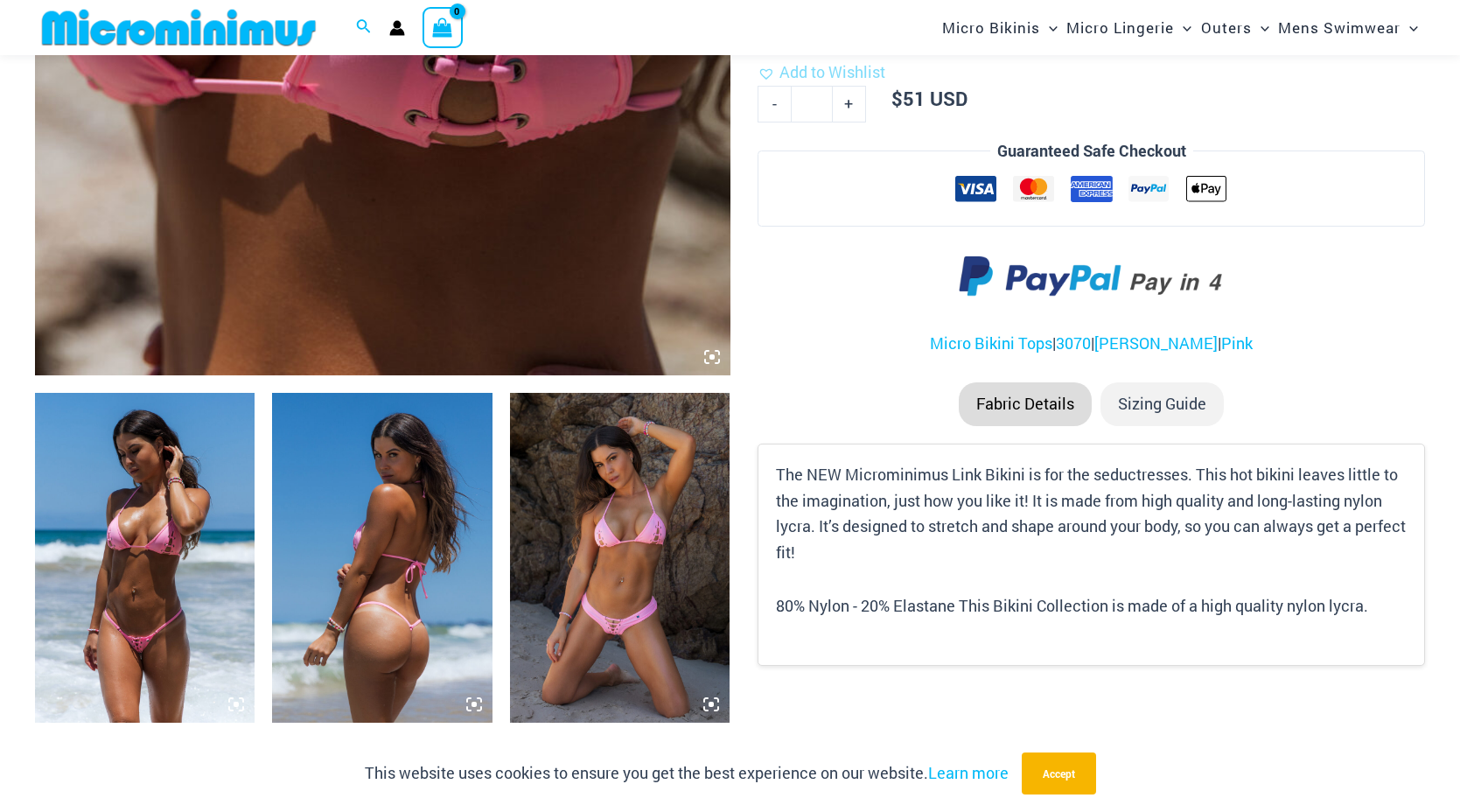
scroll to position [874, 0]
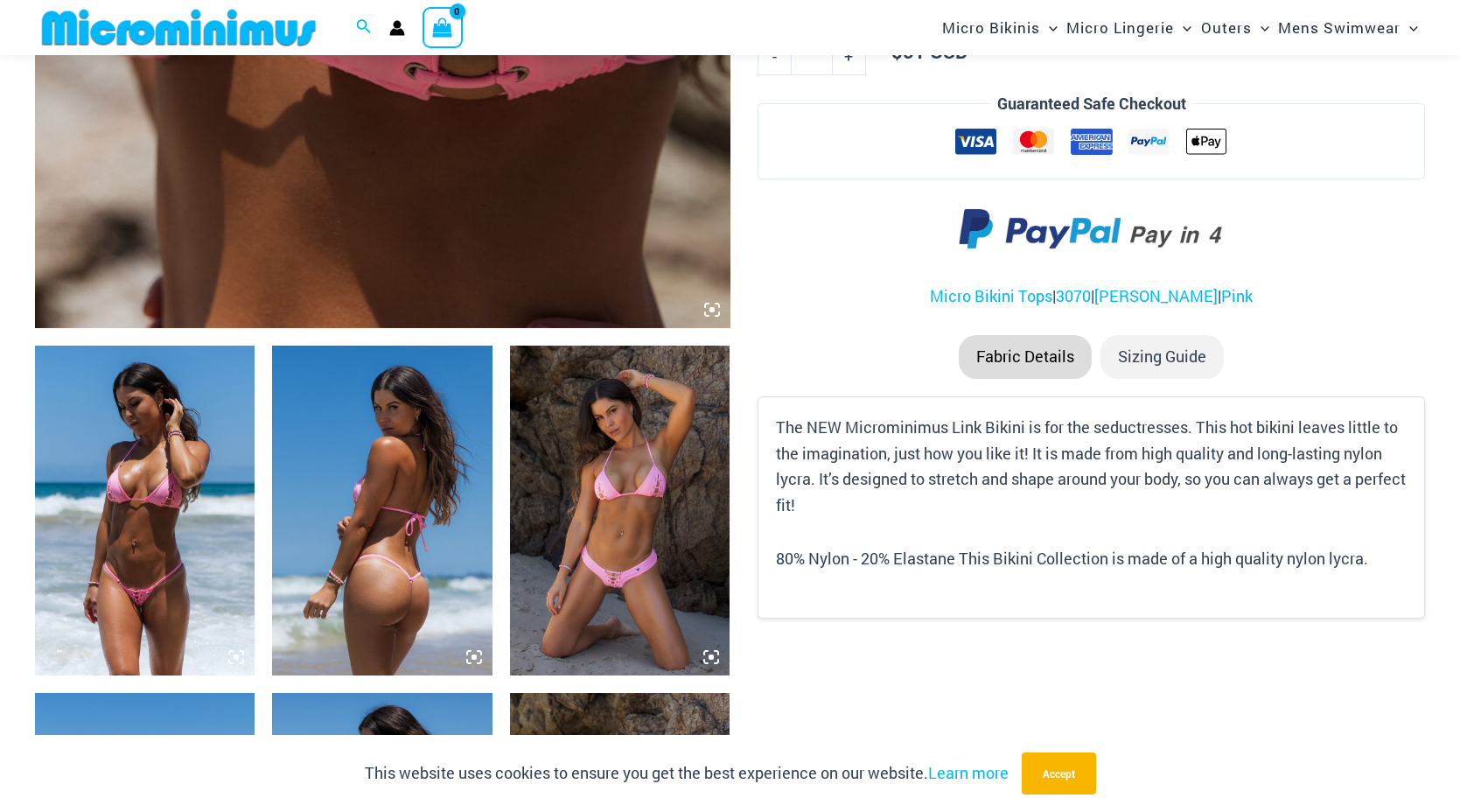
click at [210, 501] on img at bounding box center [145, 510] width 220 height 329
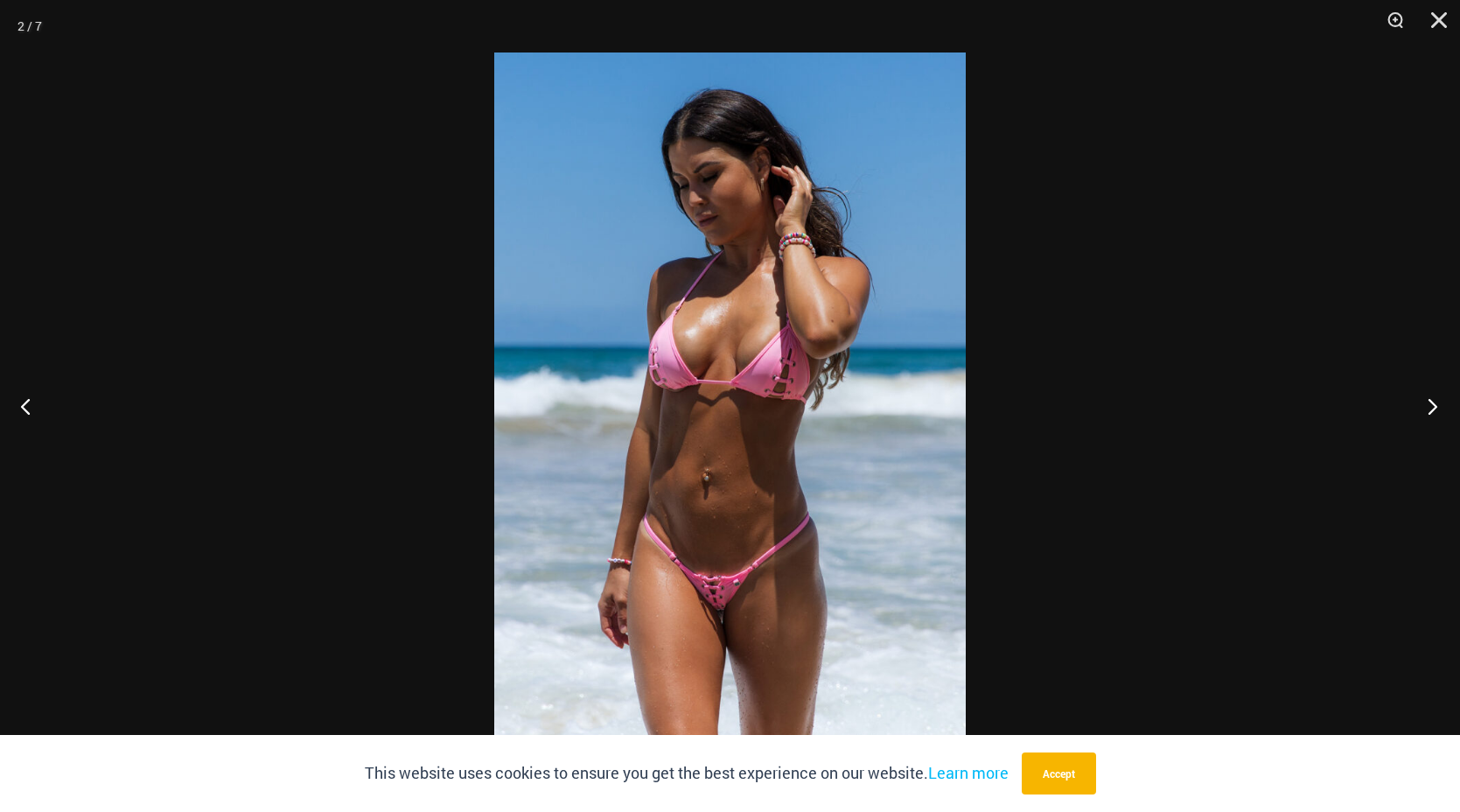
click at [1424, 401] on button "Next" at bounding box center [1428, 406] width 66 height 87
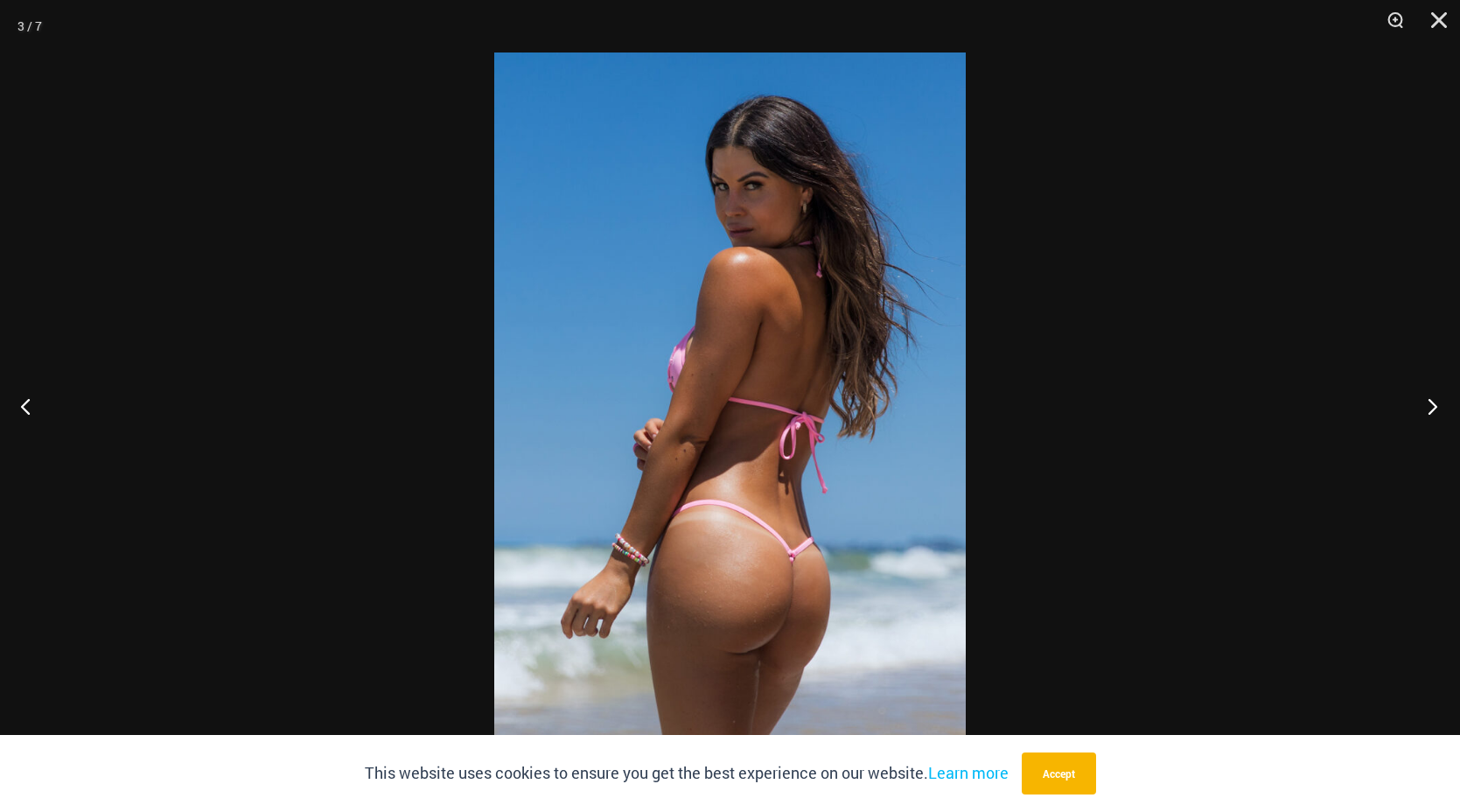
click at [1424, 401] on button "Next" at bounding box center [1428, 406] width 66 height 87
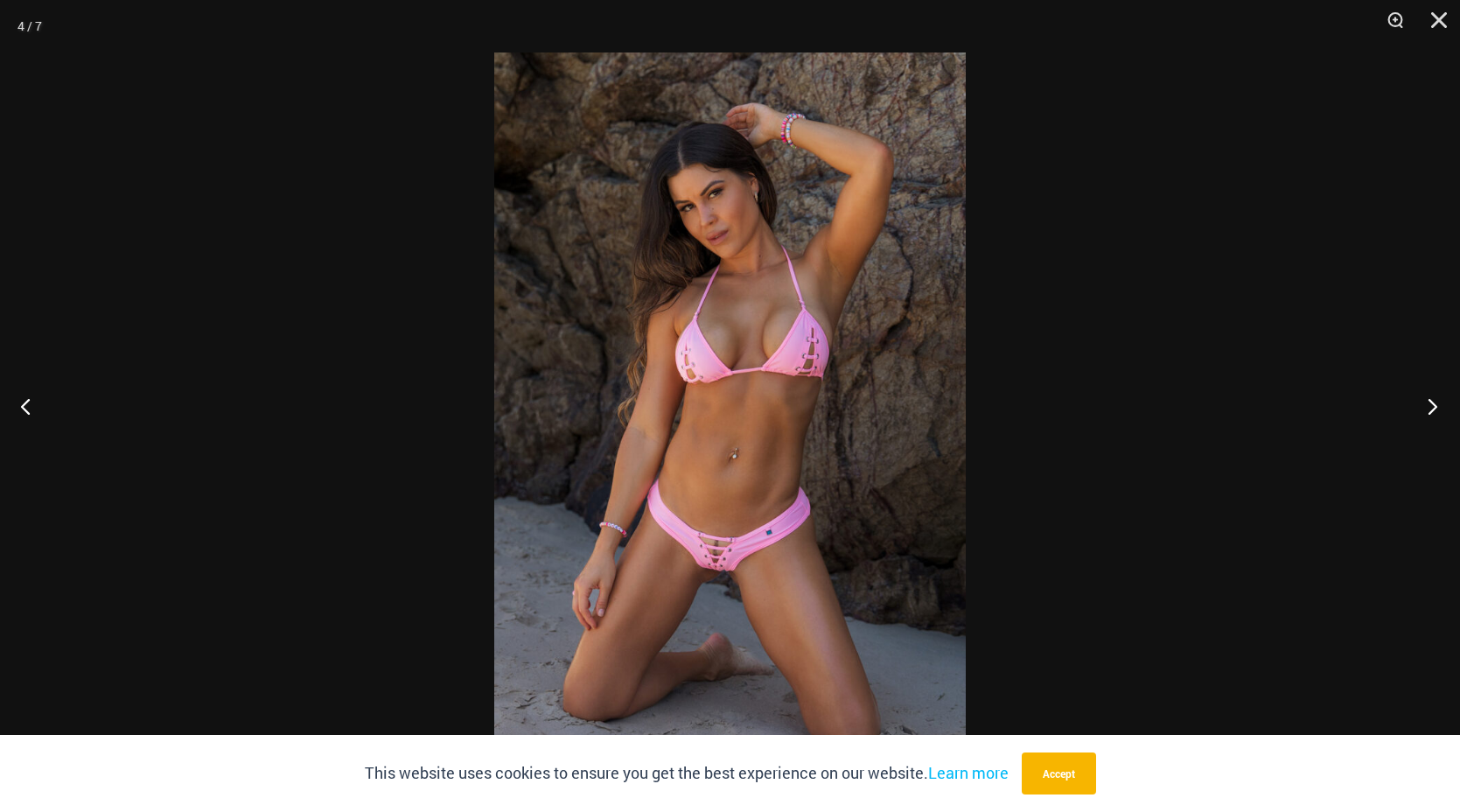
click at [1424, 401] on button "Next" at bounding box center [1428, 406] width 66 height 87
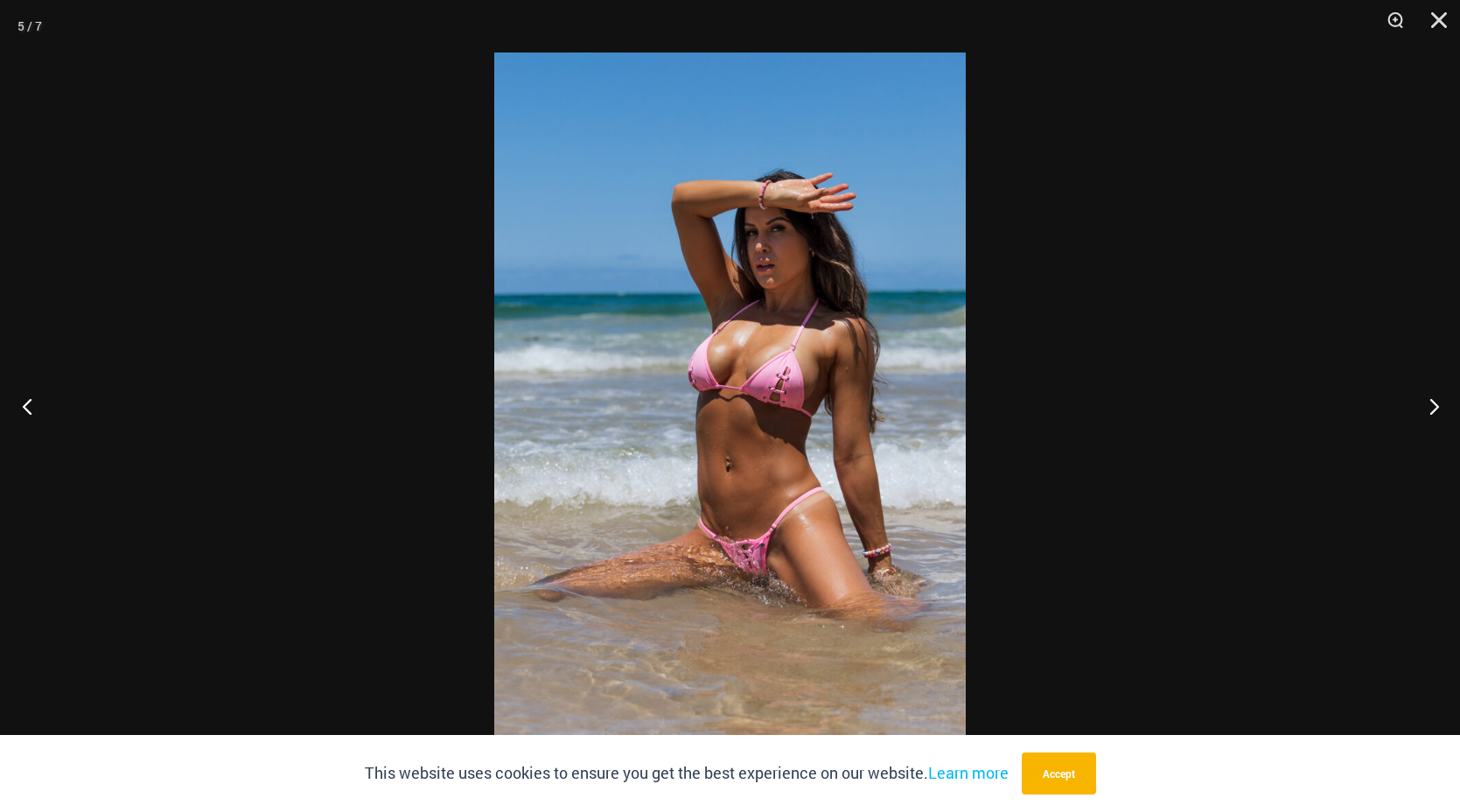
click at [22, 405] on button "Previous" at bounding box center [33, 406] width 66 height 87
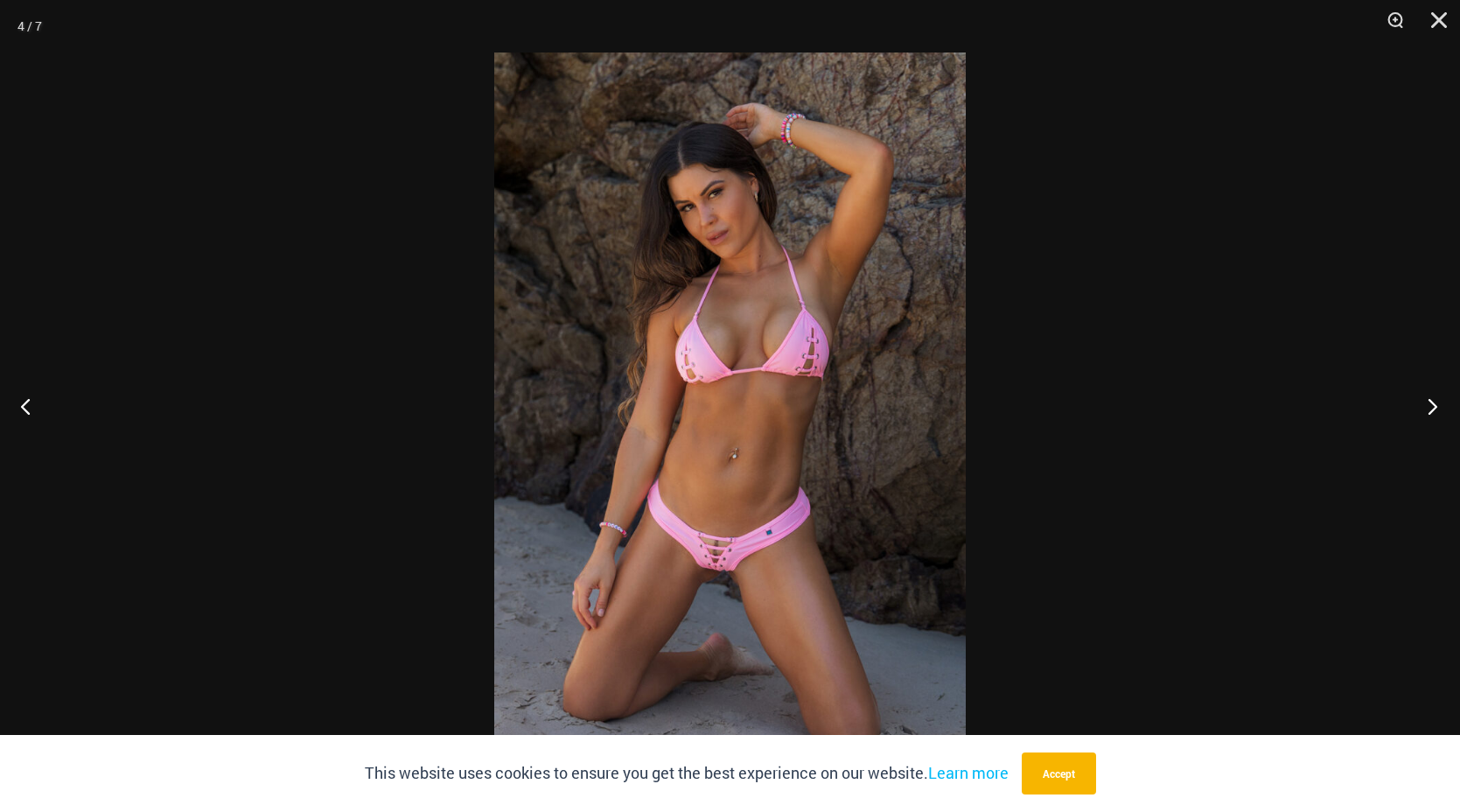
click at [1422, 406] on button "Next" at bounding box center [1428, 406] width 66 height 87
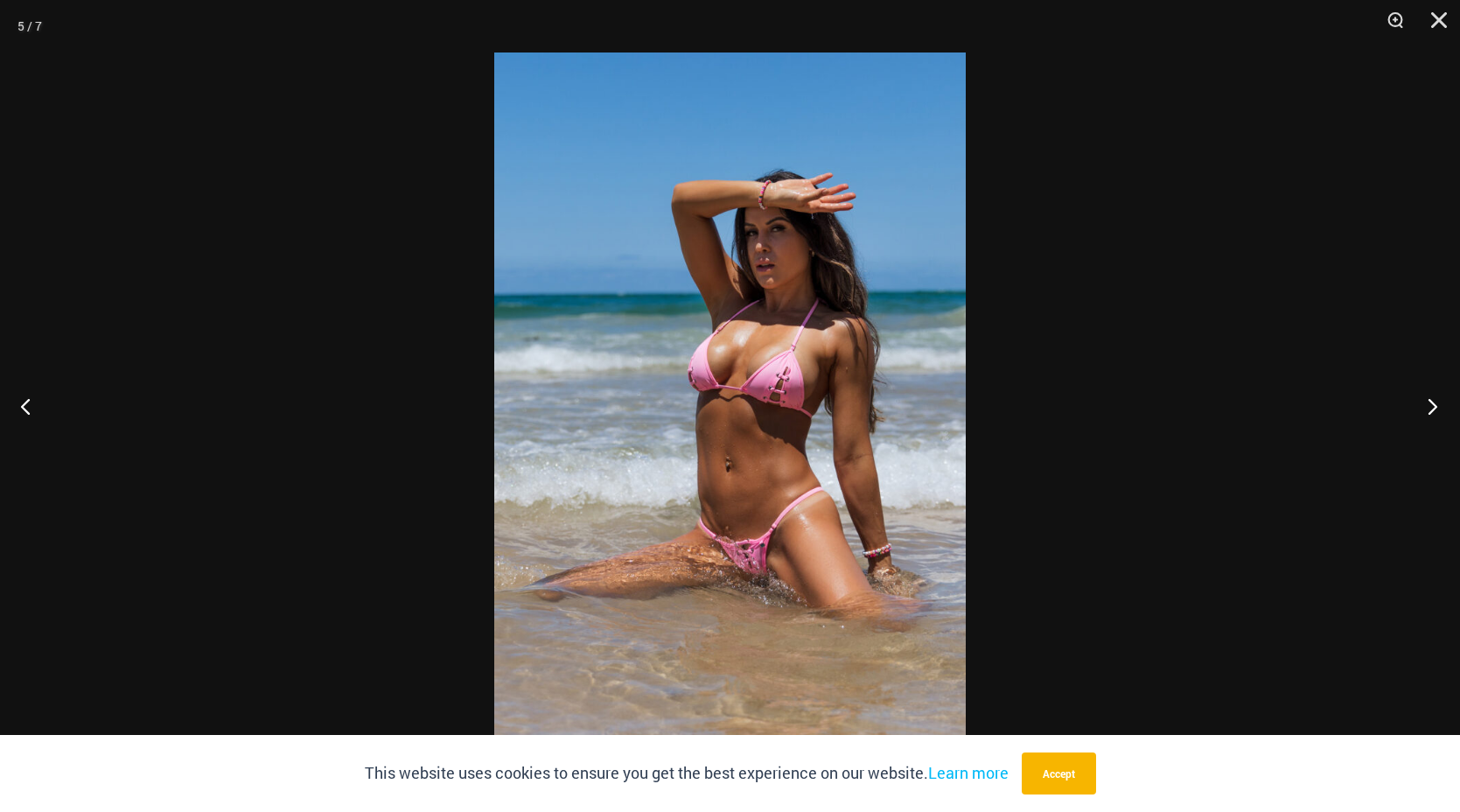
click at [1422, 406] on button "Next" at bounding box center [1428, 406] width 66 height 87
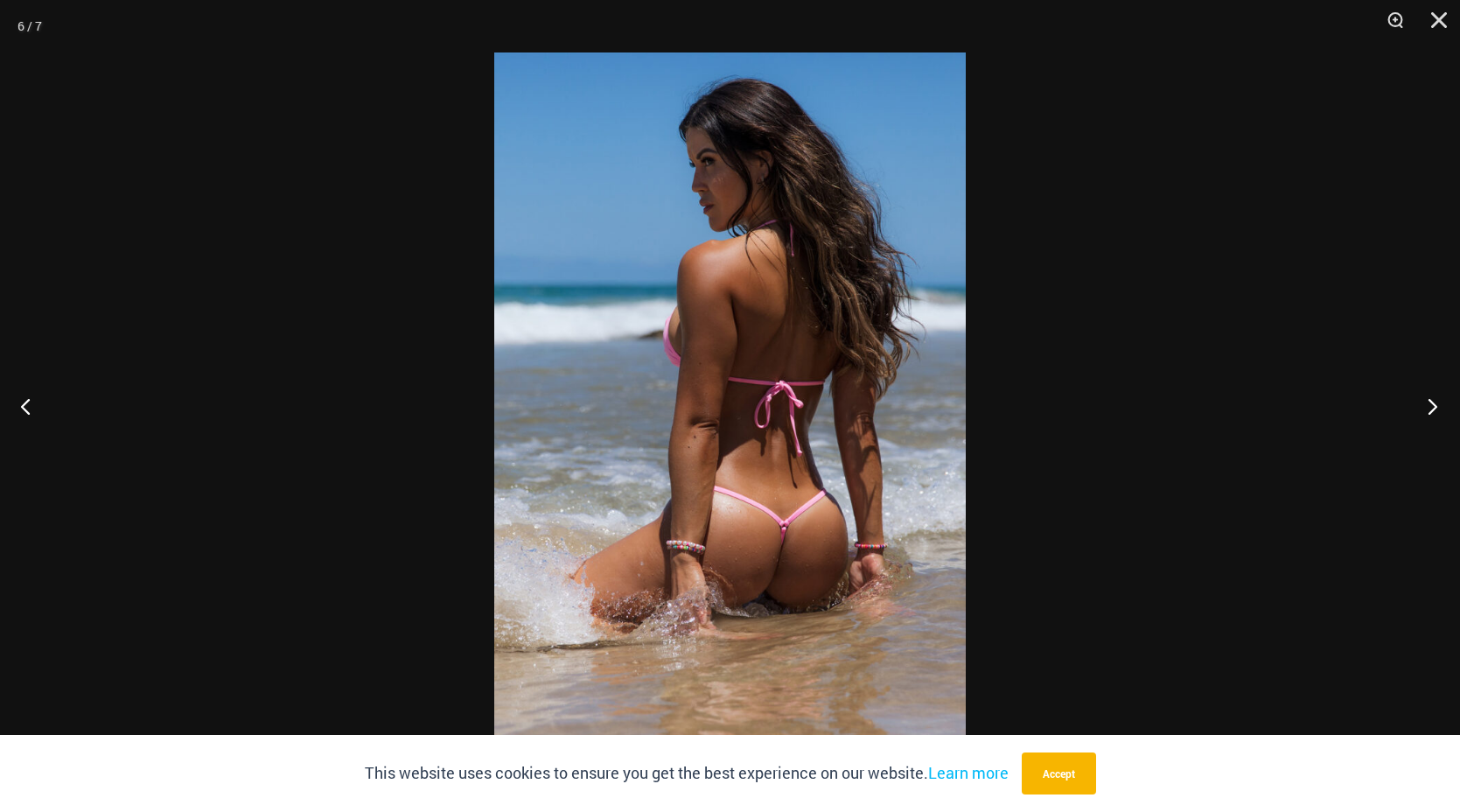
click at [1422, 406] on button "Next" at bounding box center [1428, 406] width 66 height 87
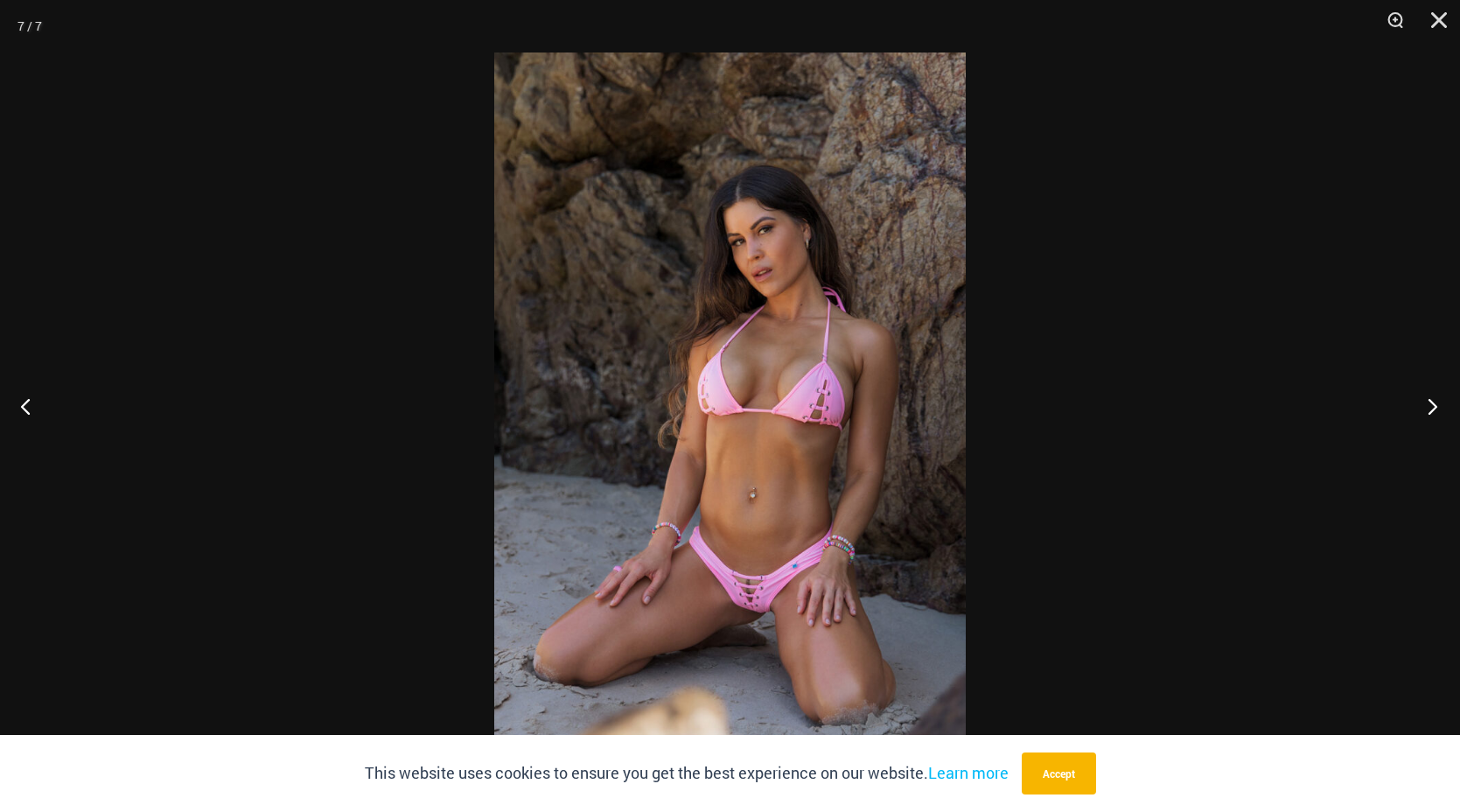
click at [1422, 406] on button "Next" at bounding box center [1428, 406] width 66 height 87
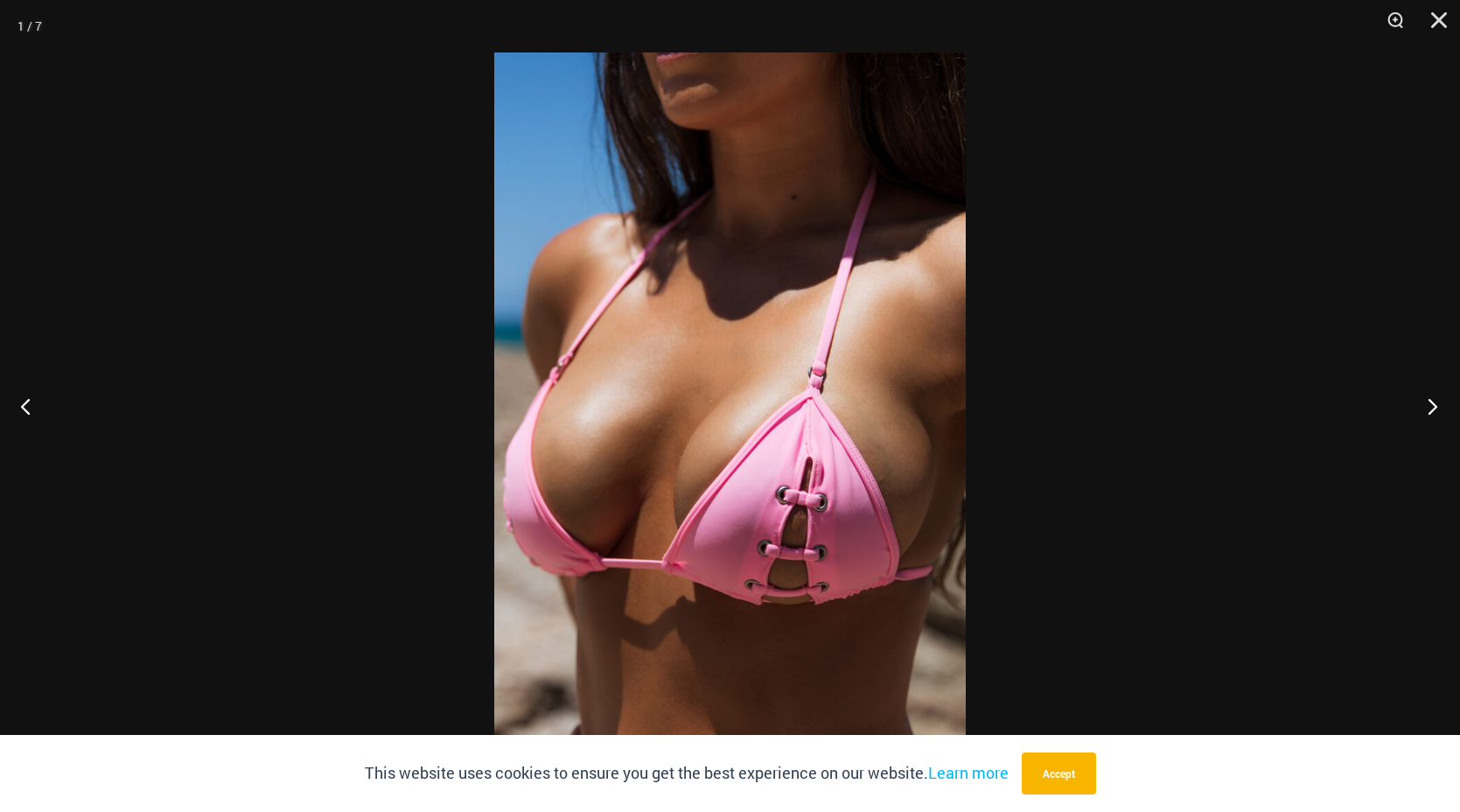
click at [1422, 406] on button "Next" at bounding box center [1428, 406] width 66 height 87
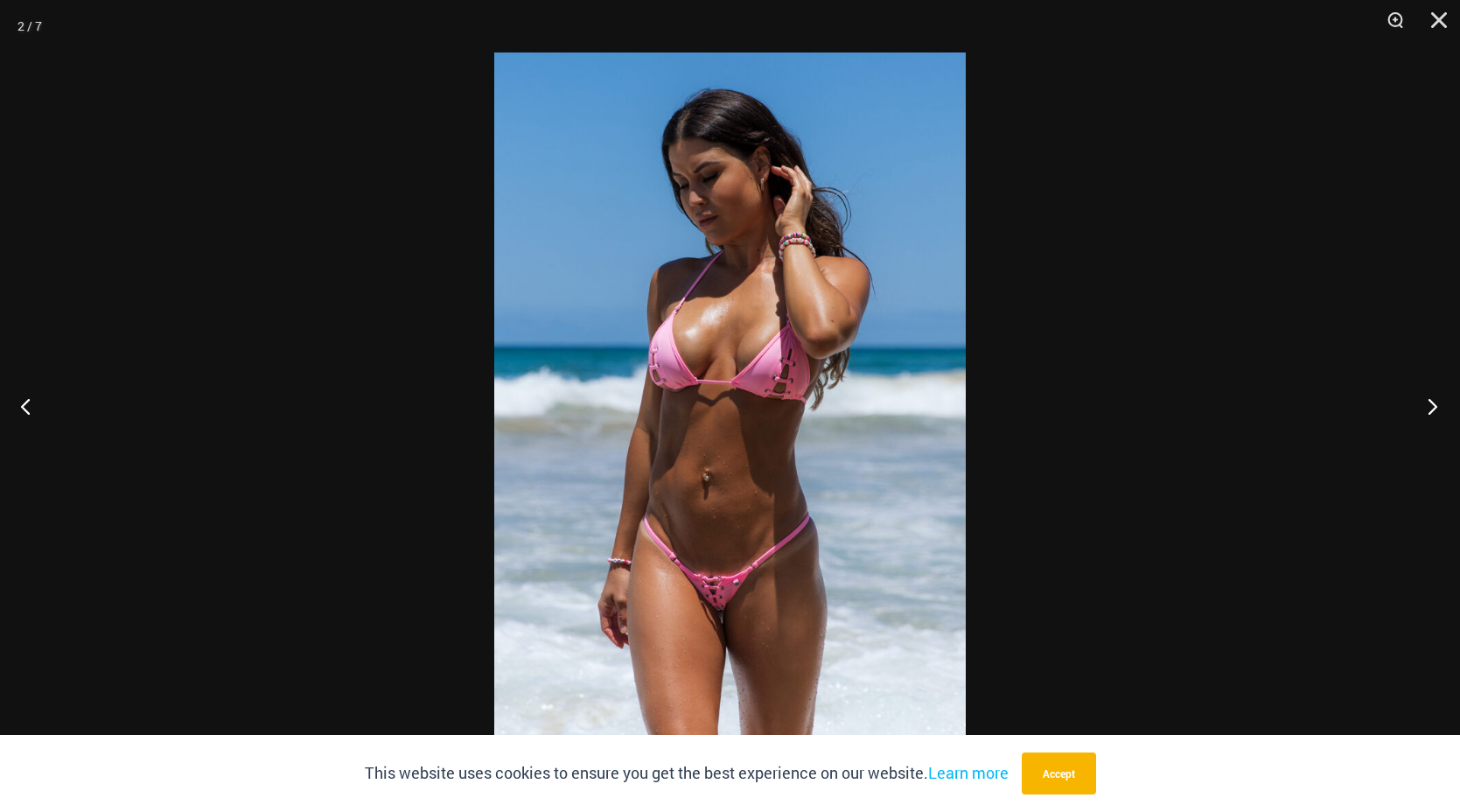
click at [1422, 406] on button "Next" at bounding box center [1428, 406] width 66 height 87
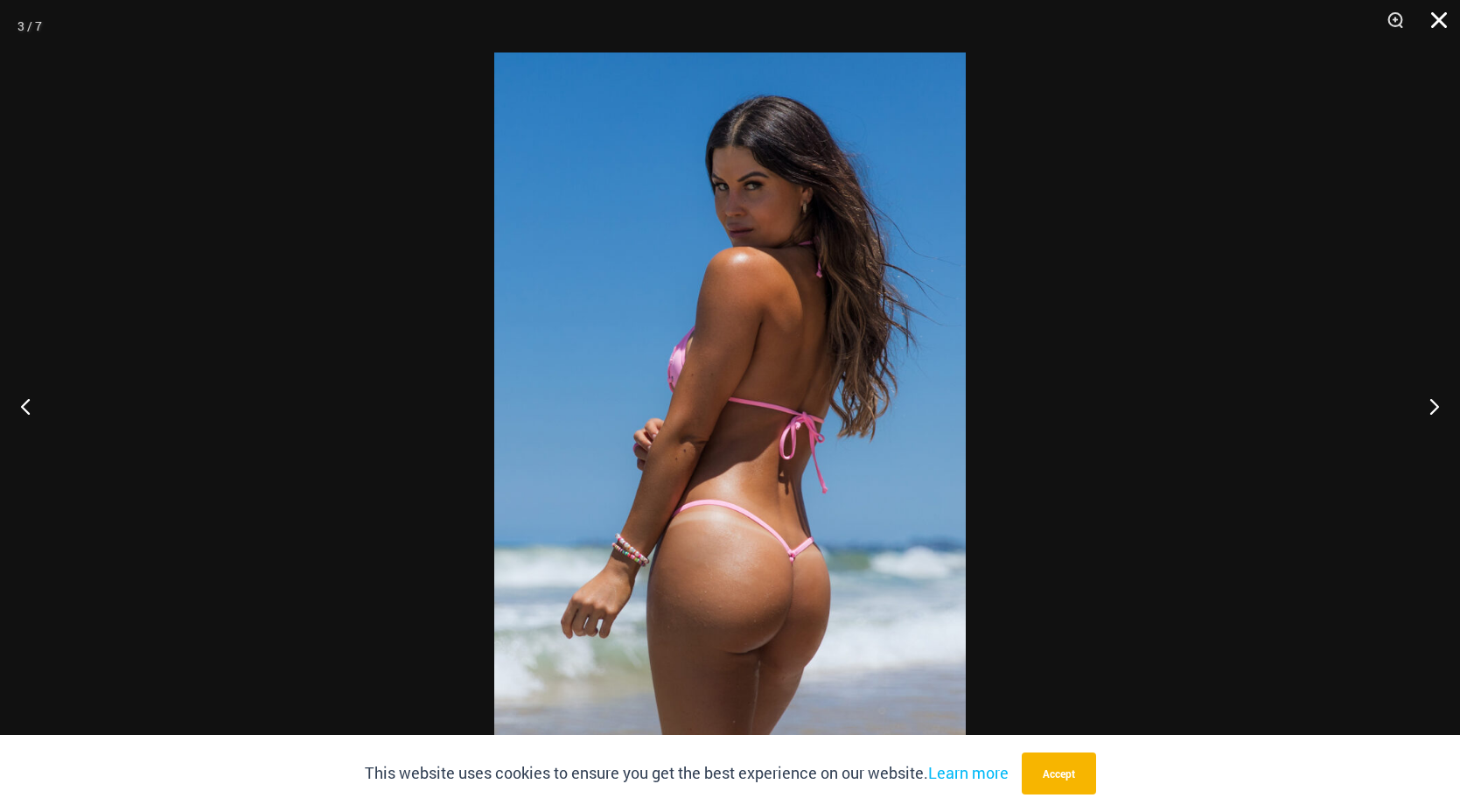
click at [1435, 23] on button "Close" at bounding box center [1433, 26] width 44 height 53
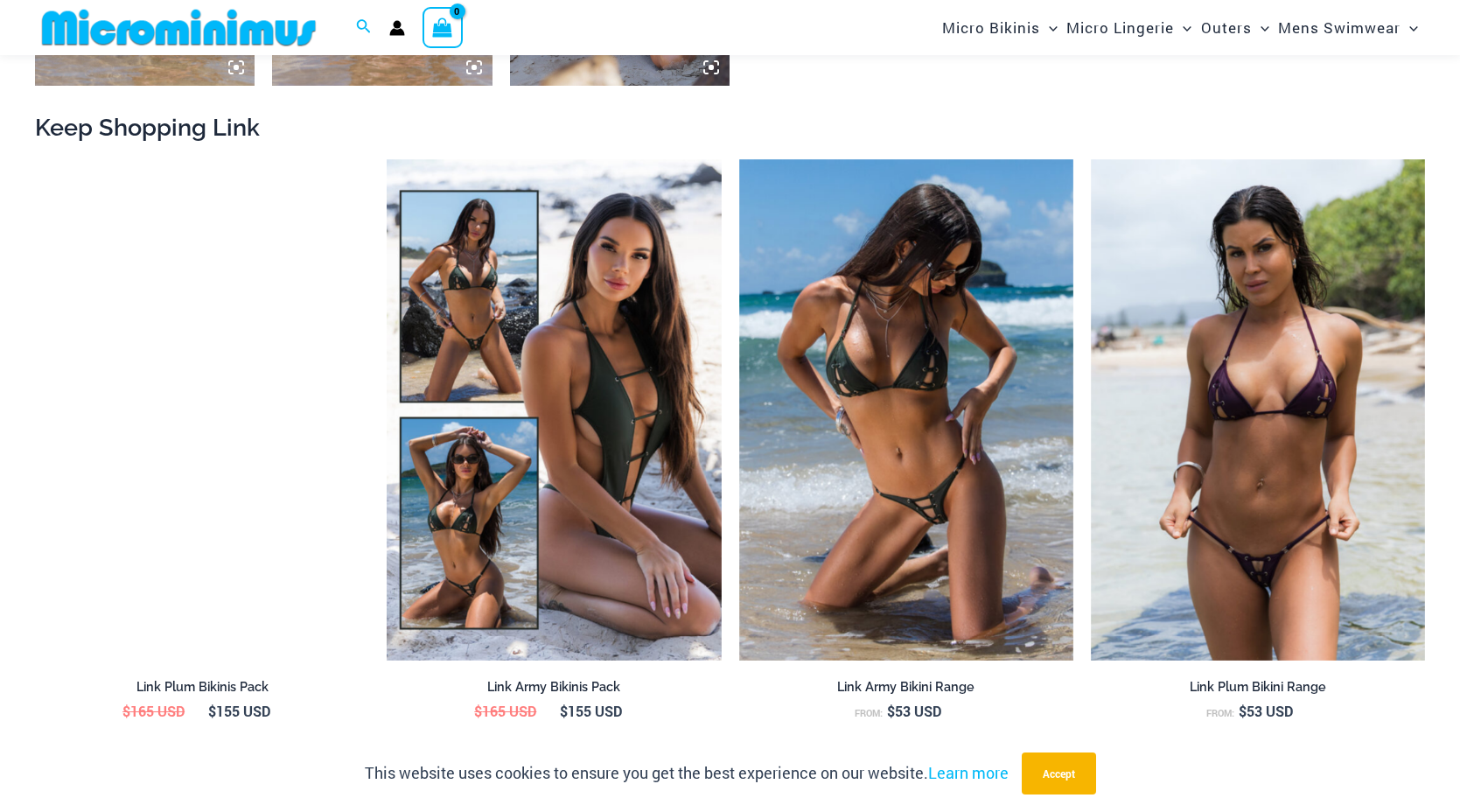
scroll to position [1820, 0]
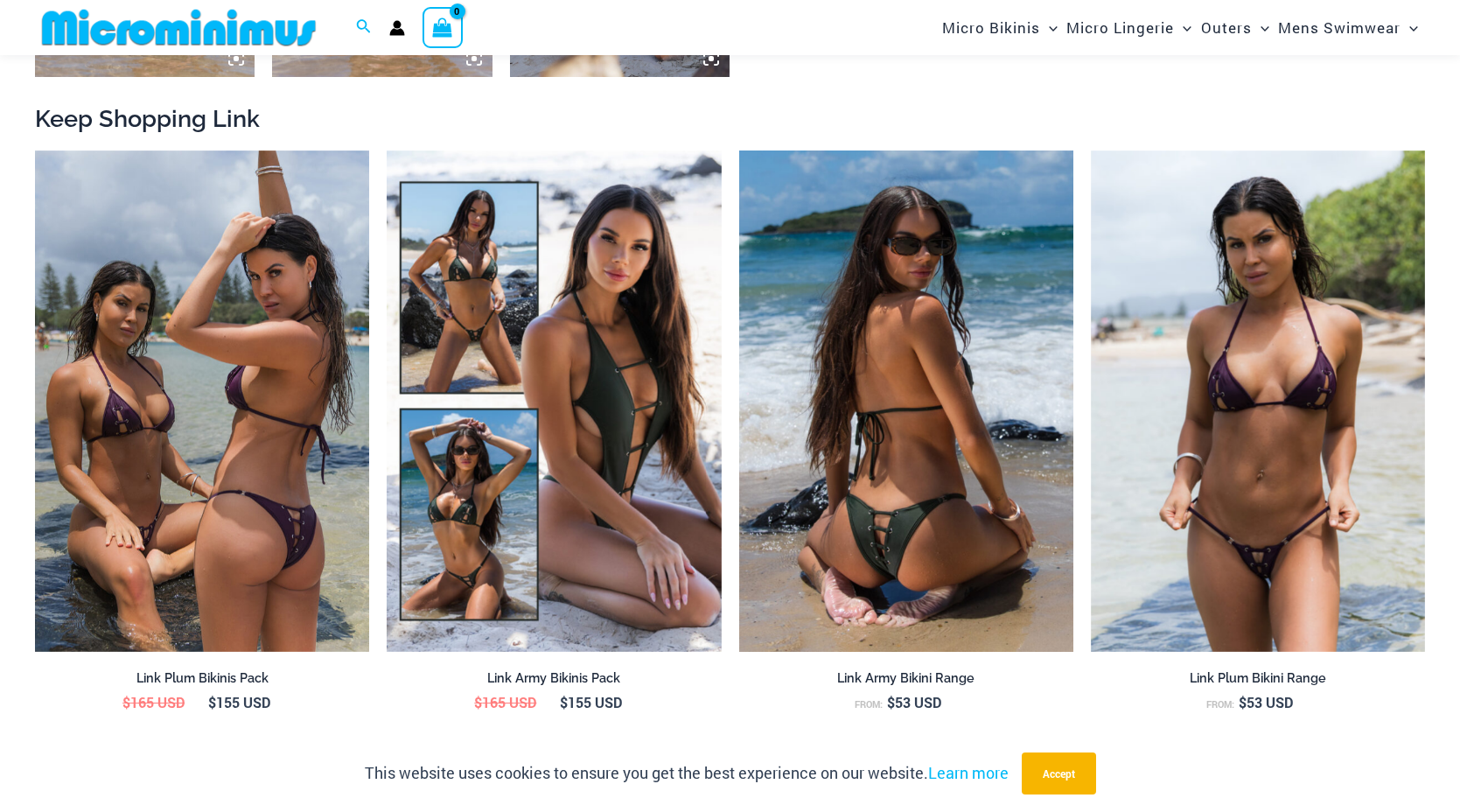
click at [903, 483] on img at bounding box center [907, 401] width 334 height 501
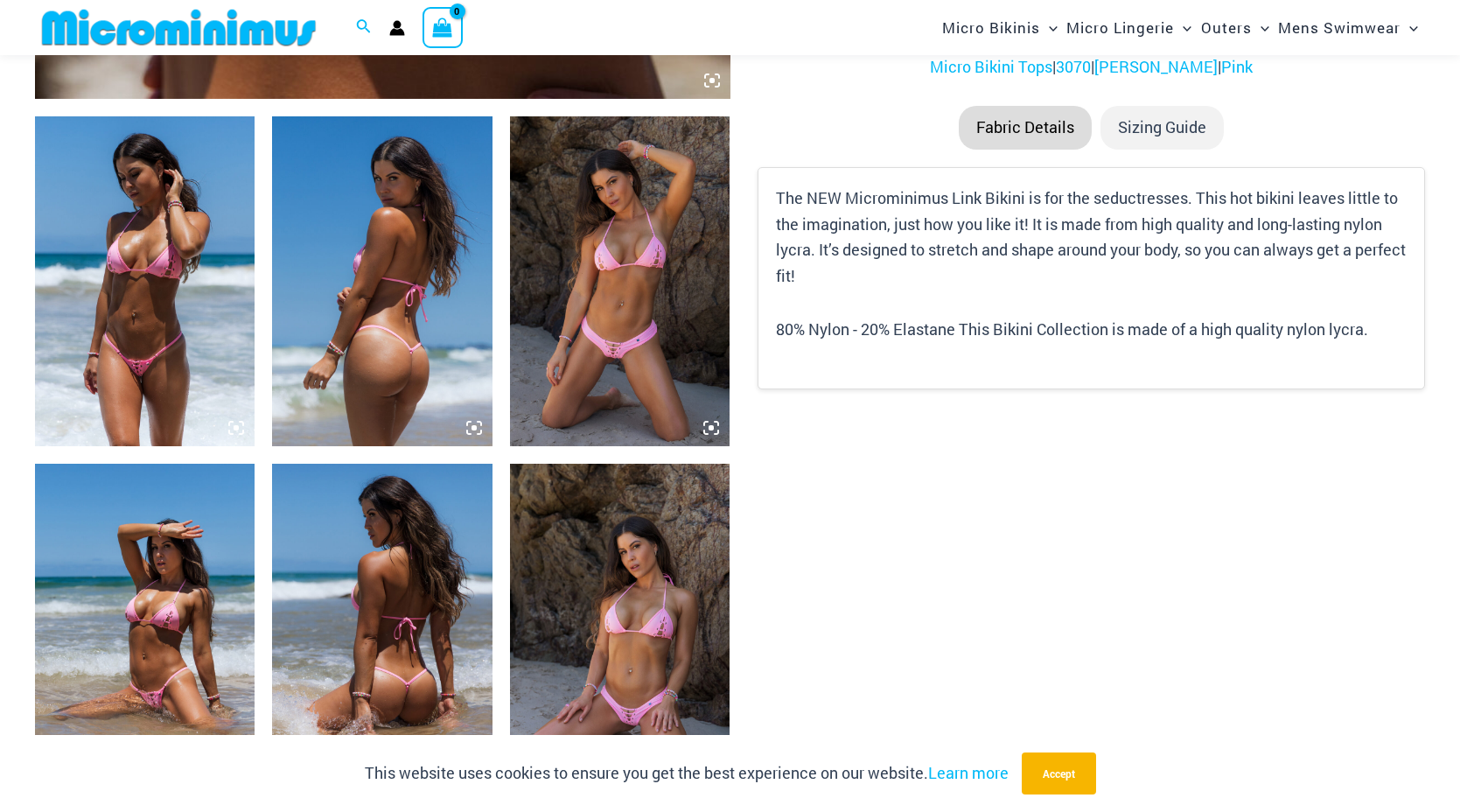
scroll to position [1085, 0]
